Goal: Transaction & Acquisition: Purchase product/service

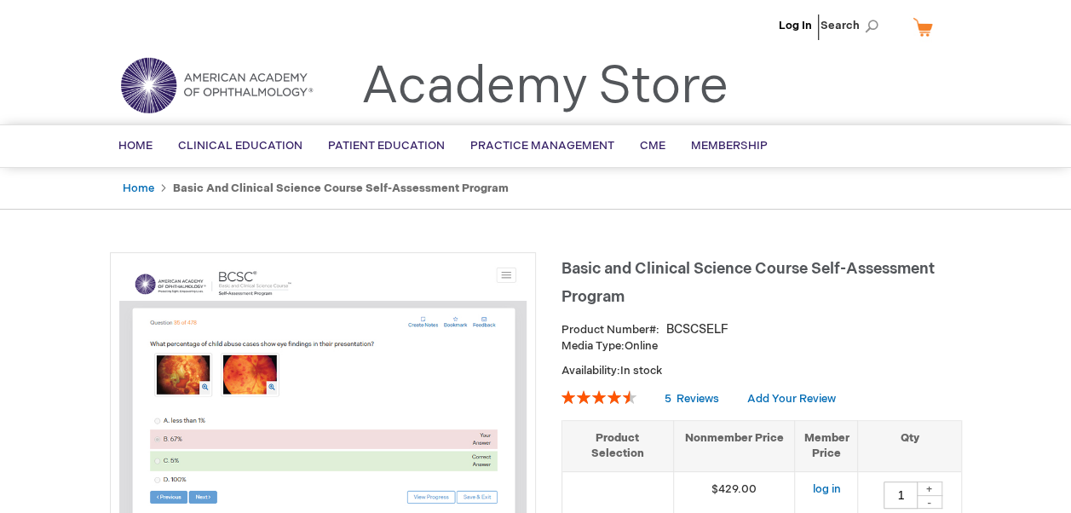
scroll to position [127, 0]
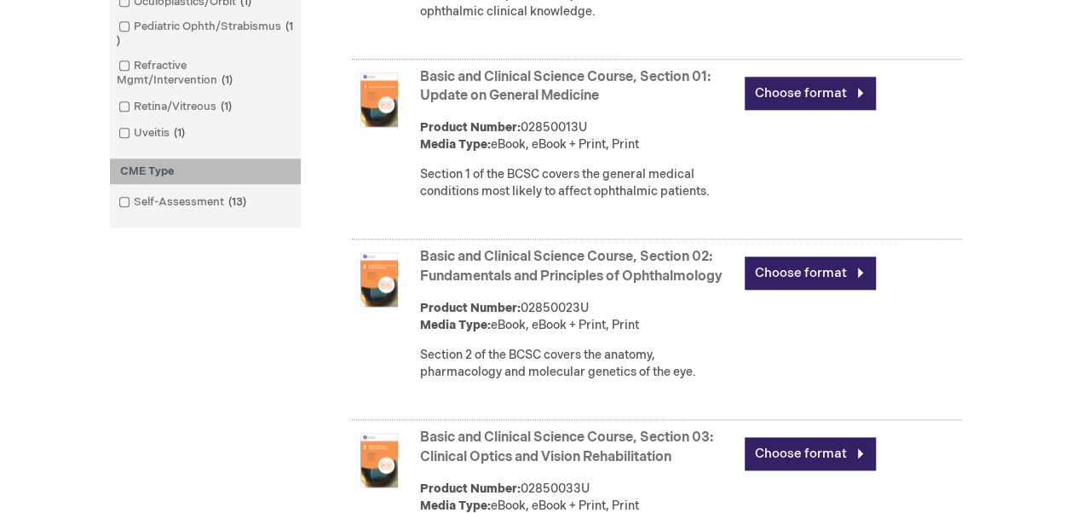
scroll to position [855, 0]
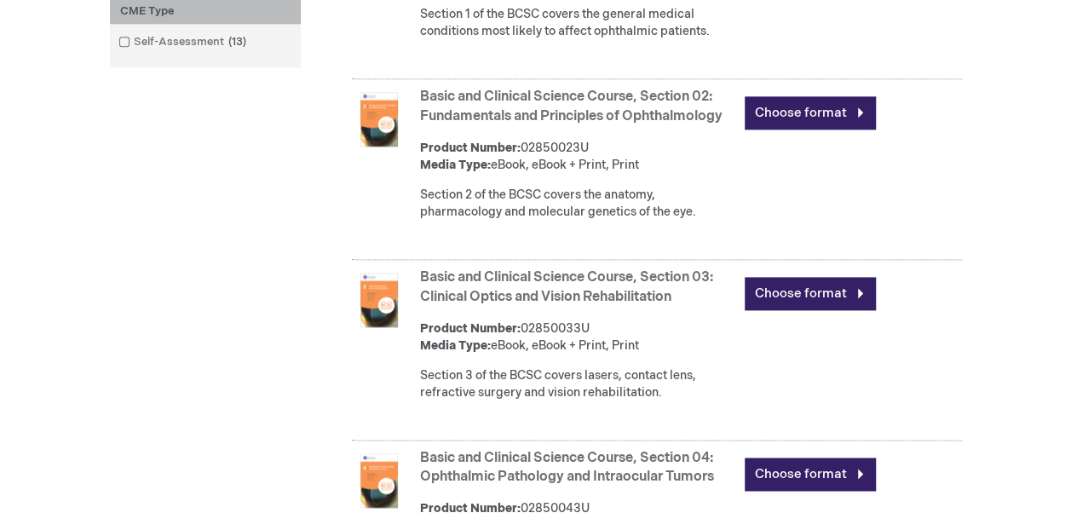
scroll to position [1011, 0]
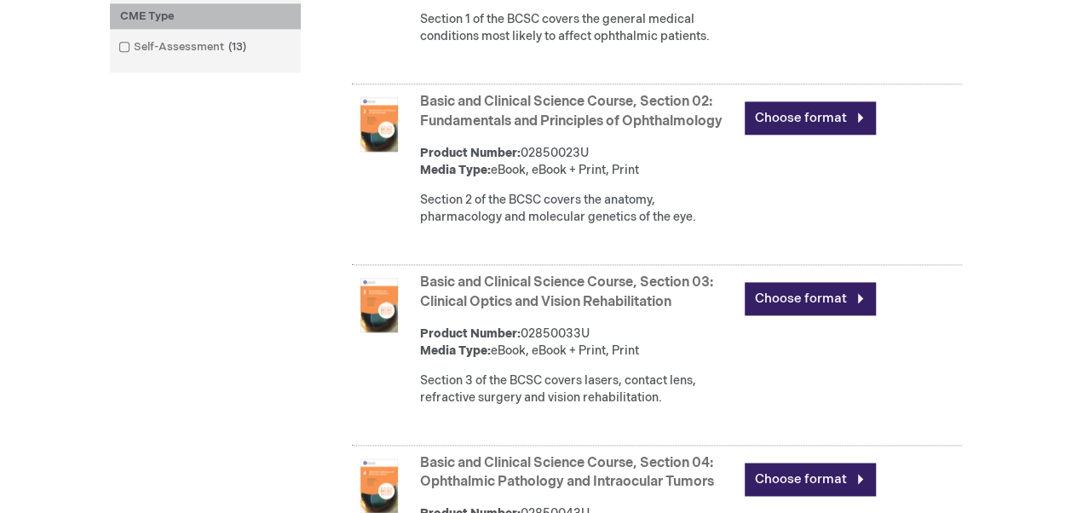
click at [564, 123] on link "Basic and Clinical Science Course, Section 02: Fundamentals and Principles of O…" at bounding box center [571, 112] width 302 height 36
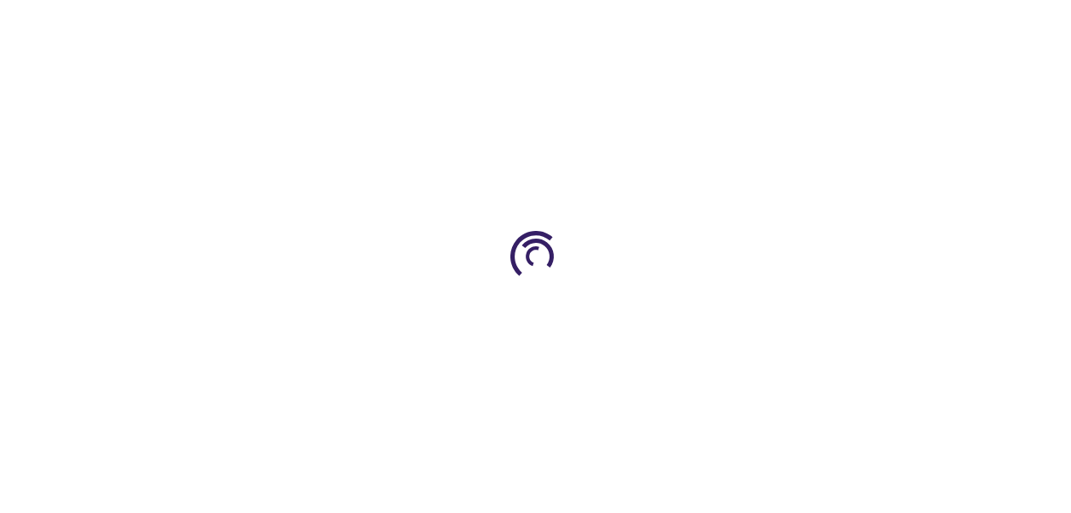
type input "0"
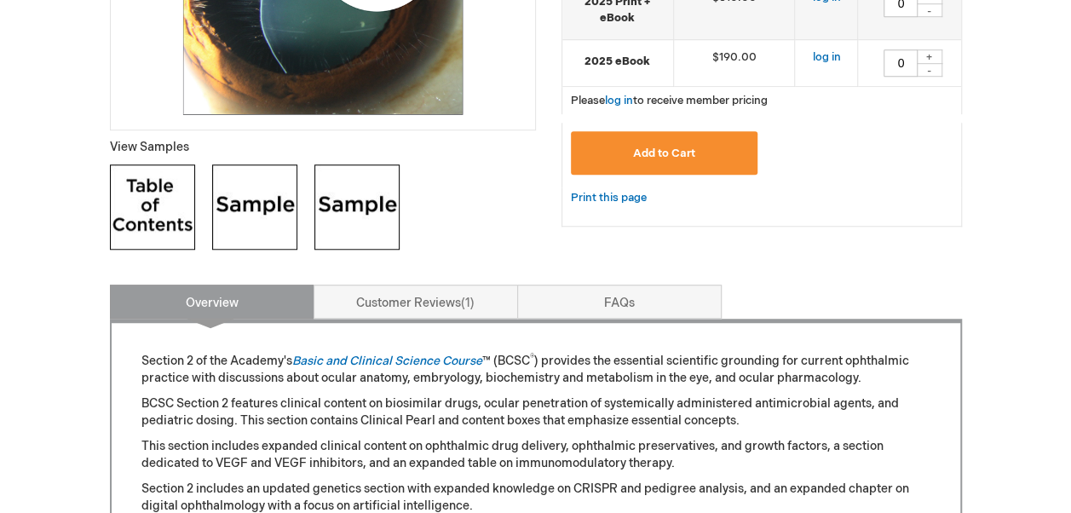
scroll to position [576, 0]
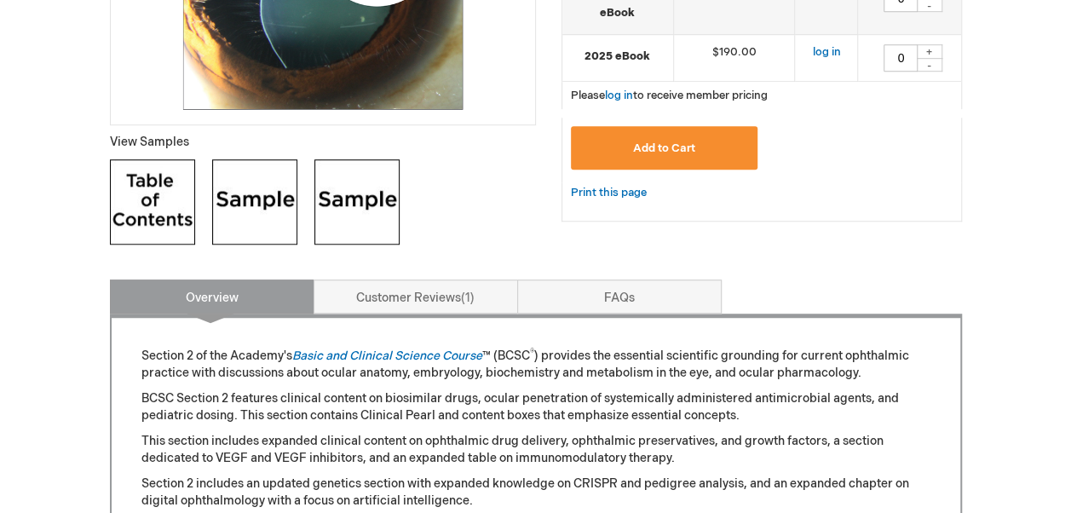
click at [177, 208] on img at bounding box center [152, 201] width 85 height 85
